Goal: Transaction & Acquisition: Subscribe to service/newsletter

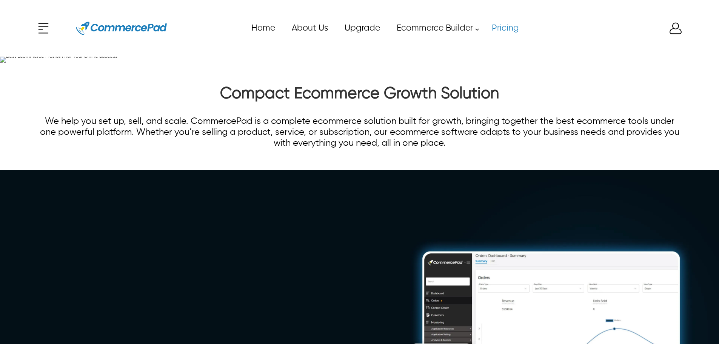
click at [503, 28] on link "Pricing" at bounding box center [505, 28] width 44 height 17
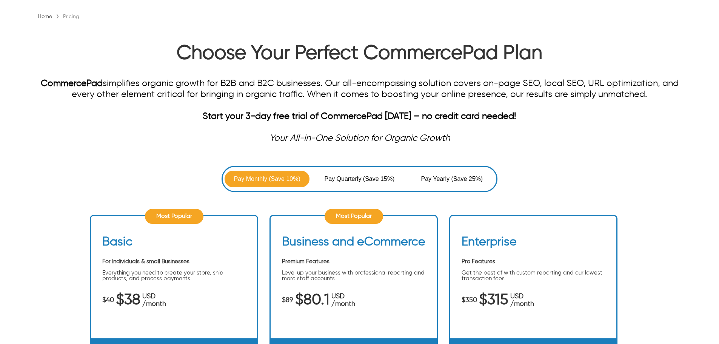
scroll to position [151, 0]
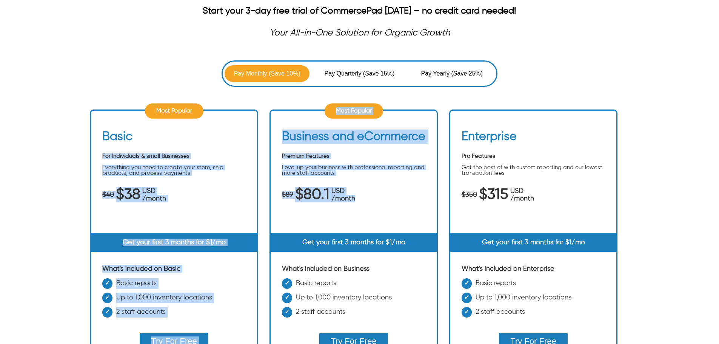
drag, startPoint x: 267, startPoint y: 131, endPoint x: 401, endPoint y: 205, distance: 153.2
click at [401, 213] on ul "Most Popular Basic For Individuals & small Businesses Everything you need to cr…" at bounding box center [359, 249] width 539 height 302
click at [404, 100] on ul "Most Popular Basic For Individuals & small Businesses Everything you need to cr…" at bounding box center [359, 249] width 539 height 302
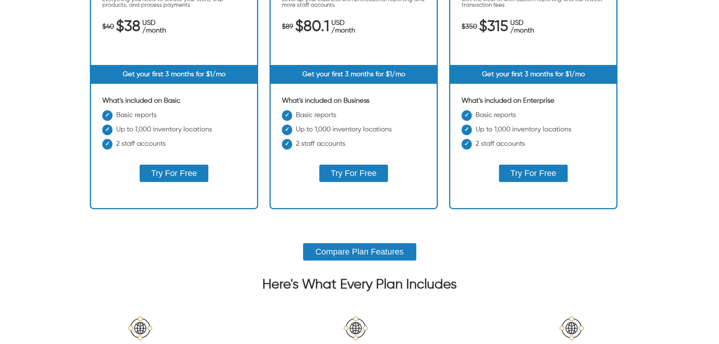
scroll to position [340, 0]
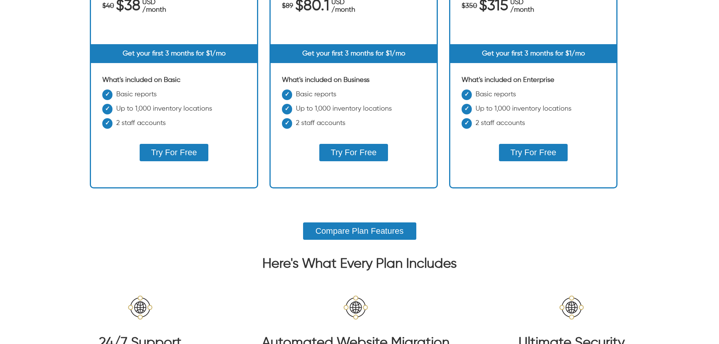
click at [367, 153] on button "Try For Free" at bounding box center [353, 152] width 68 height 17
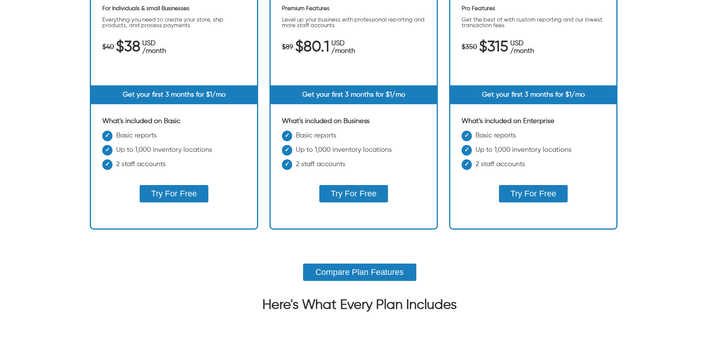
click at [177, 198] on button "Try For Free" at bounding box center [174, 193] width 68 height 17
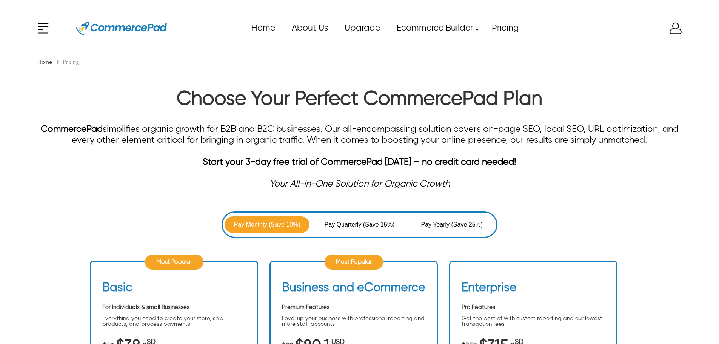
click at [671, 31] on icon "Enter to Open SignUp and Register OverLay" at bounding box center [675, 28] width 15 height 15
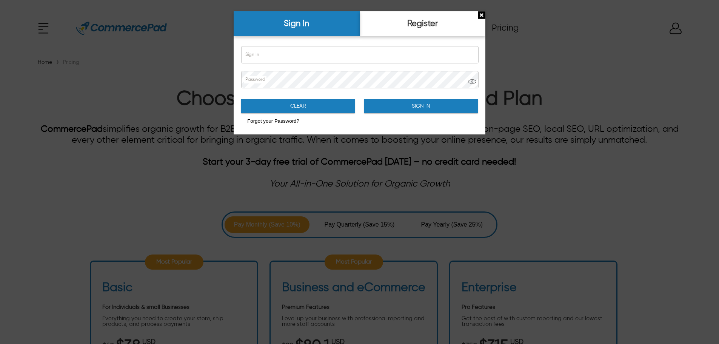
click at [482, 14] on img "Close Sign Popup" at bounding box center [482, 15] width 8 height 8
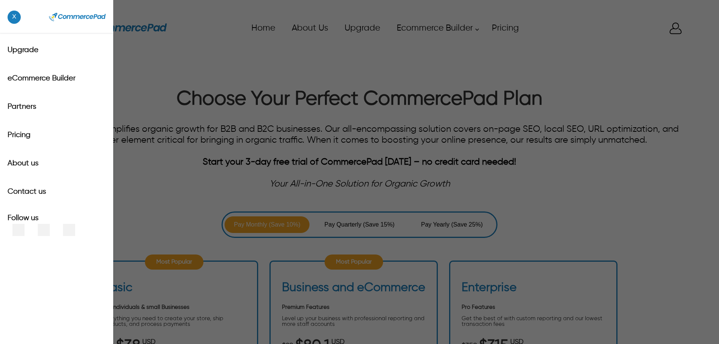
click at [45, 26] on div "x Upgrade eCommerce Builder Partners Pricing About us Contact us Follow us Home…" at bounding box center [359, 28] width 647 height 34
click at [15, 18] on span "x" at bounding box center [14, 17] width 13 height 13
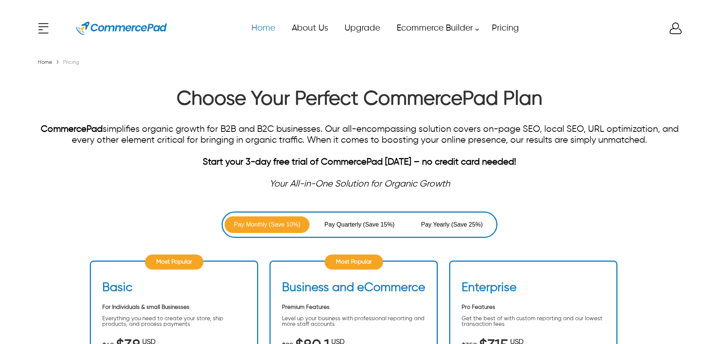
click at [255, 30] on link "Home" at bounding box center [263, 28] width 40 height 17
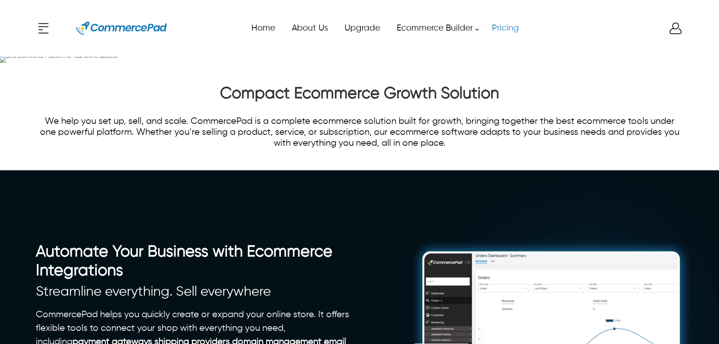
click at [504, 25] on link "Pricing" at bounding box center [505, 28] width 44 height 17
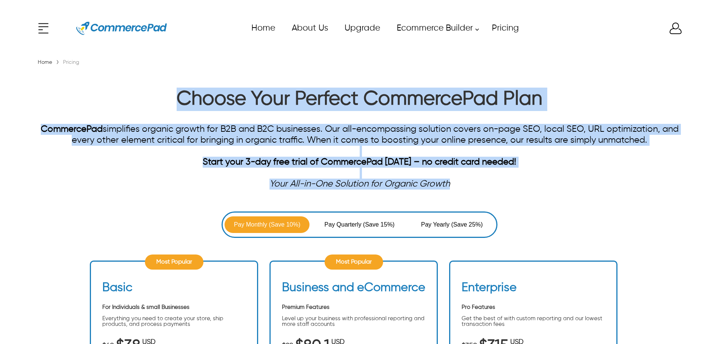
drag, startPoint x: 327, startPoint y: 131, endPoint x: 461, endPoint y: 188, distance: 145.9
click at [461, 188] on div "Choose Your Perfect CommercePad Plan CommercePad simplifies organic growth for …" at bounding box center [359, 139] width 647 height 102
click at [335, 130] on div "CommercePad simplifies organic growth for B2B and B2C businesses. Our all-encom…" at bounding box center [359, 140] width 647 height 33
drag, startPoint x: 176, startPoint y: 102, endPoint x: 458, endPoint y: 195, distance: 297.0
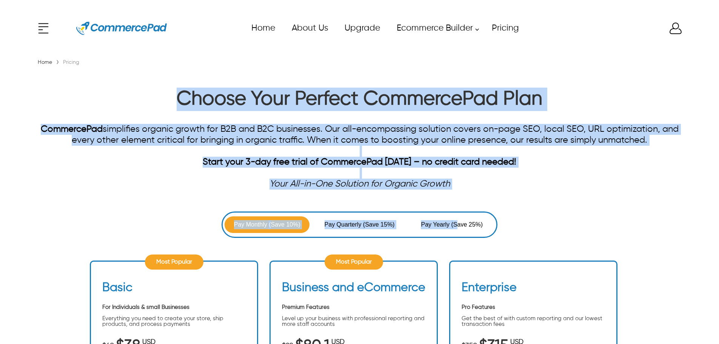
click at [424, 100] on h1 "Choose Your Perfect CommercePad Plan" at bounding box center [359, 101] width 647 height 27
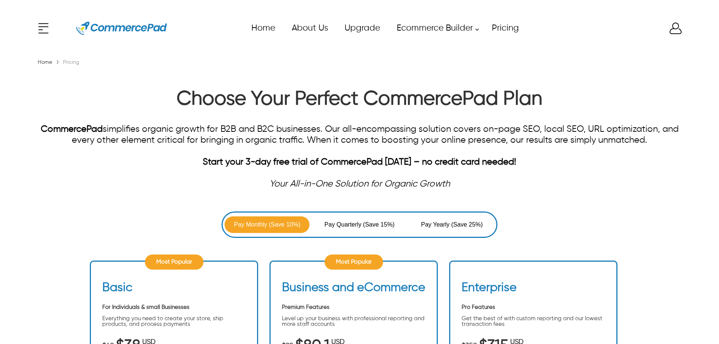
drag, startPoint x: 322, startPoint y: 225, endPoint x: 496, endPoint y: 224, distance: 174.1
click at [495, 226] on div "Pay Monthly (Save 10%) Pay Quarterly (Save 15%) Pay Yearly (Save 25%)" at bounding box center [360, 224] width 276 height 26
